Goal: Task Accomplishment & Management: Manage account settings

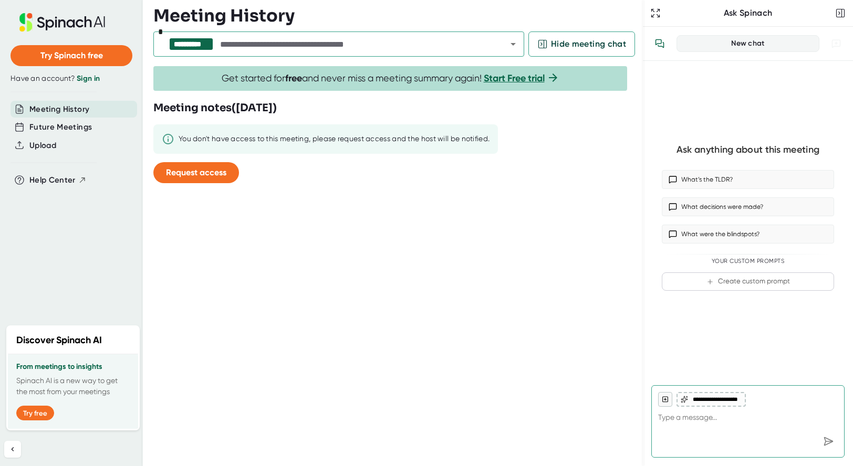
type textarea "x"
click at [90, 79] on link "Sign in" at bounding box center [88, 78] width 23 height 9
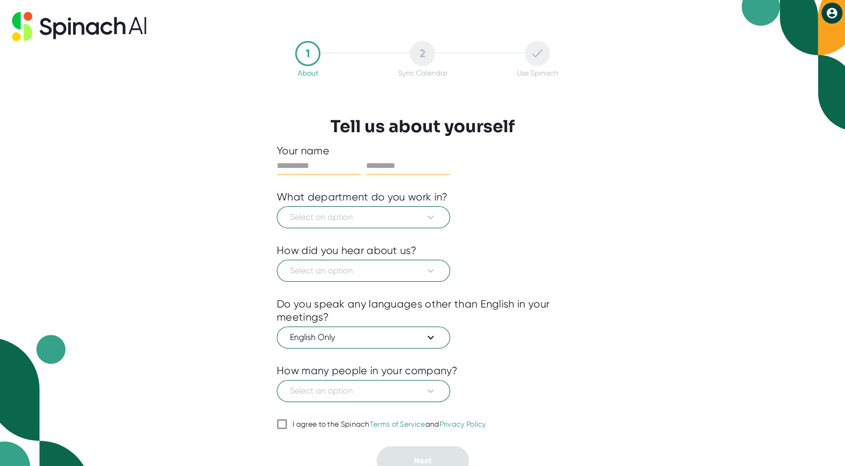
scroll to position [7, 0]
